Goal: Task Accomplishment & Management: Manage account settings

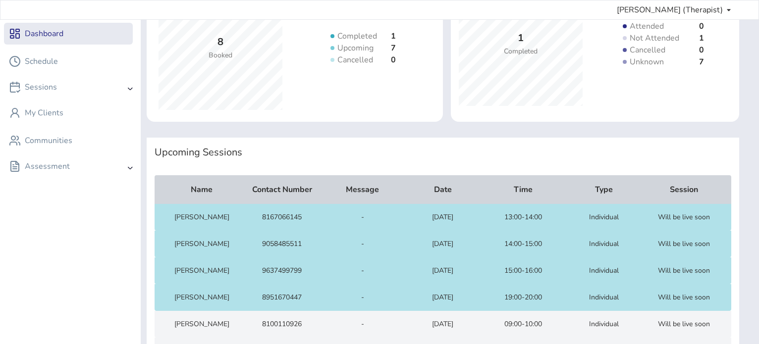
scroll to position [196, 0]
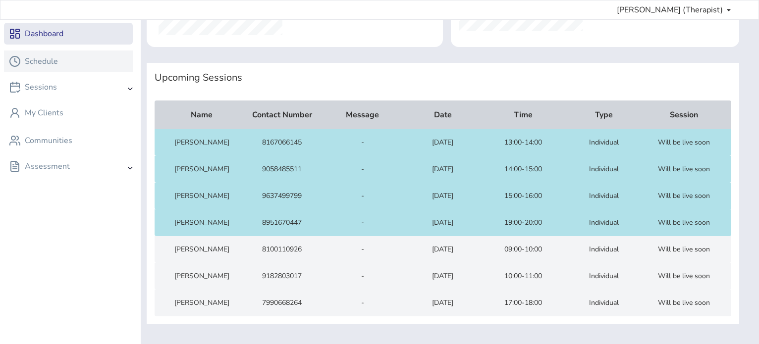
click at [78, 71] on div "Schedule" at bounding box center [68, 62] width 129 height 22
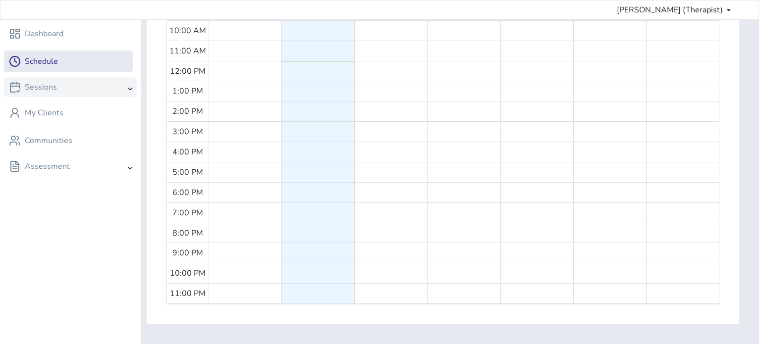
scroll to position [4, 0]
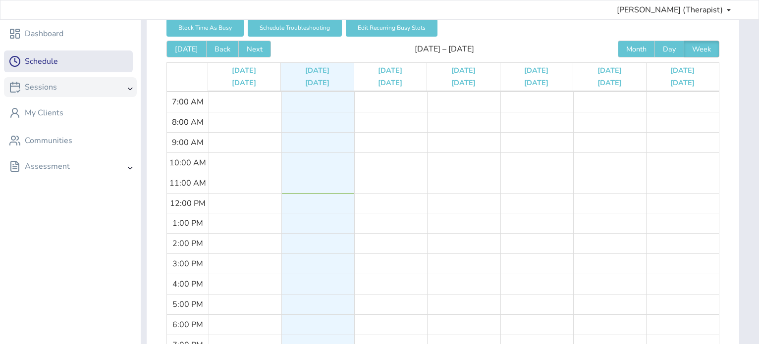
click at [76, 82] on div "Sessions" at bounding box center [70, 87] width 141 height 24
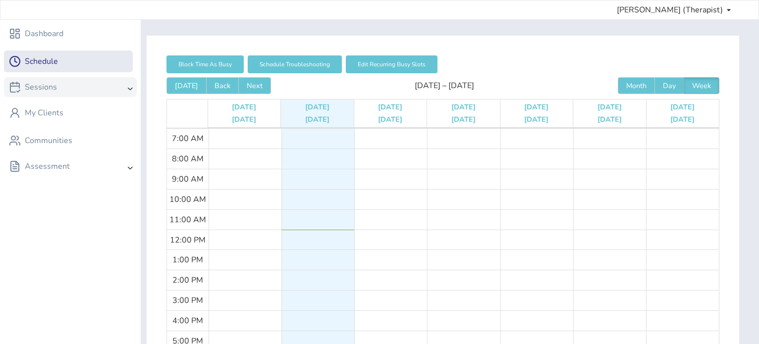
scroll to position [0, 0]
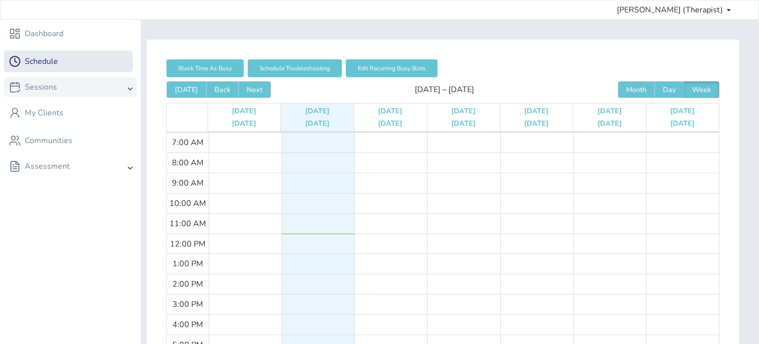
click at [76, 82] on div "Sessions" at bounding box center [70, 87] width 133 height 20
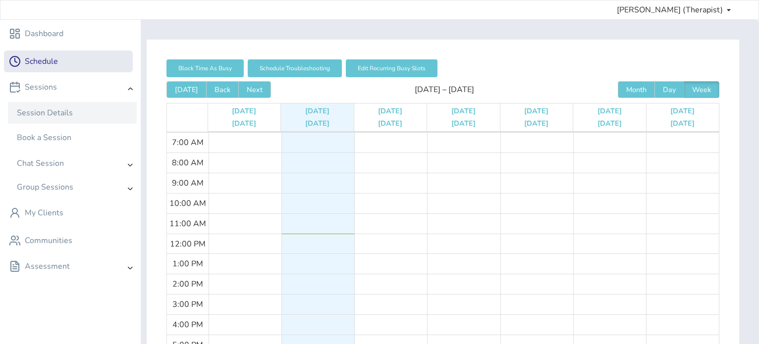
click at [91, 118] on div "Session Details" at bounding box center [72, 113] width 119 height 12
click at [50, 109] on div "Session Details" at bounding box center [45, 113] width 56 height 12
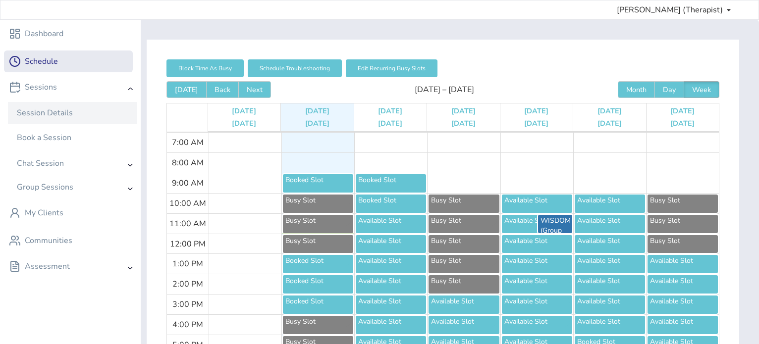
click at [58, 109] on div "Session Details" at bounding box center [45, 113] width 56 height 12
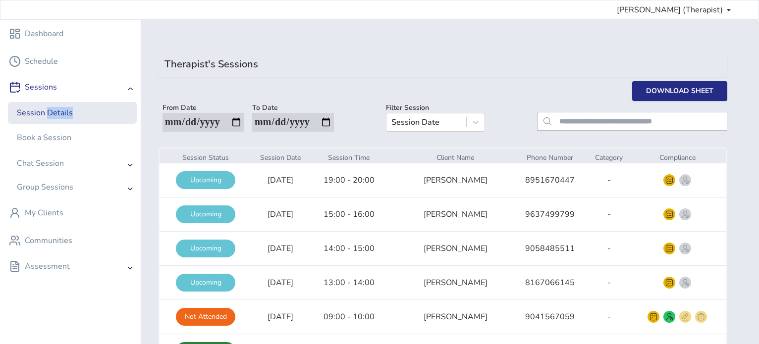
scroll to position [87, 0]
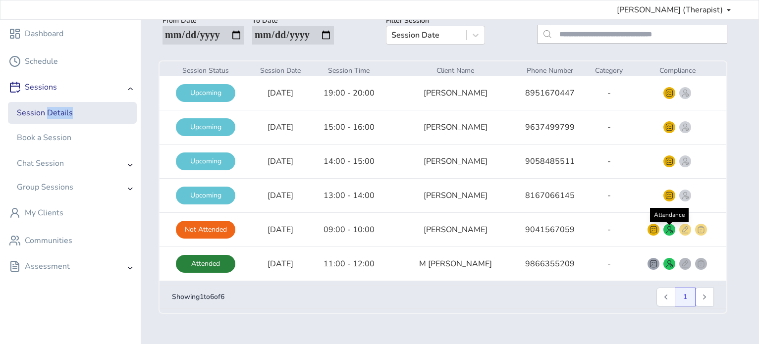
click at [667, 226] on img "smallRounded" at bounding box center [670, 230] width 8 height 8
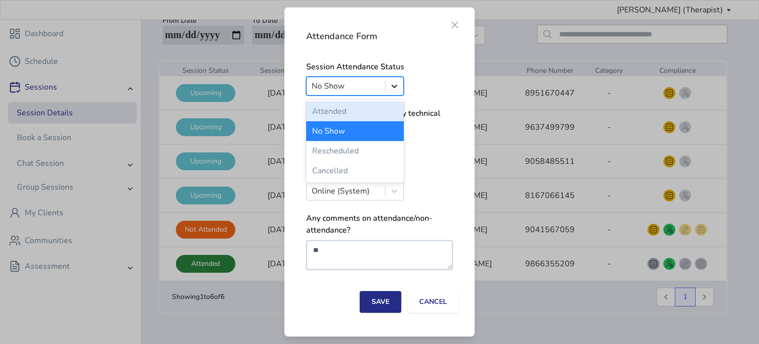
click at [396, 88] on icon at bounding box center [395, 86] width 10 height 10
click at [361, 107] on div "Attended" at bounding box center [355, 112] width 98 height 20
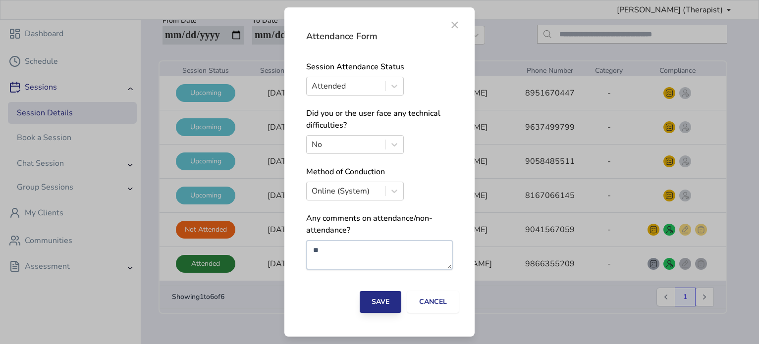
click at [376, 310] on button "Save" at bounding box center [381, 302] width 42 height 22
